Goal: Information Seeking & Learning: Learn about a topic

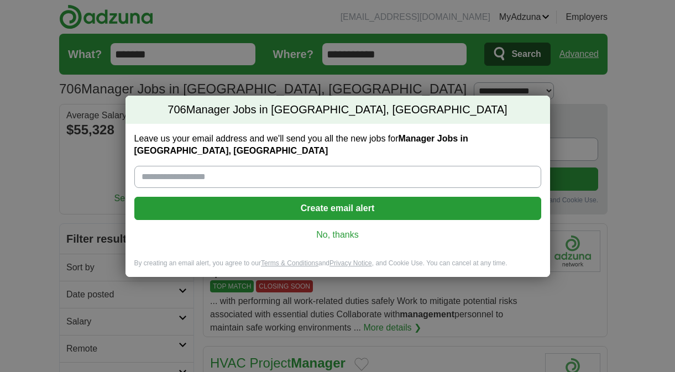
click at [354, 233] on link "No, thanks" at bounding box center [337, 235] width 389 height 12
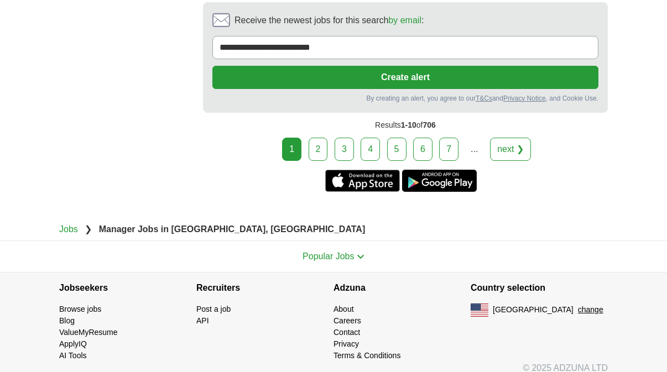
scroll to position [2399, 0]
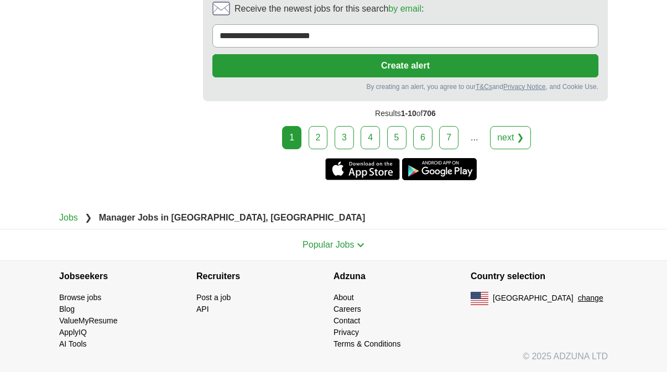
click at [314, 149] on link "2" at bounding box center [318, 137] width 19 height 23
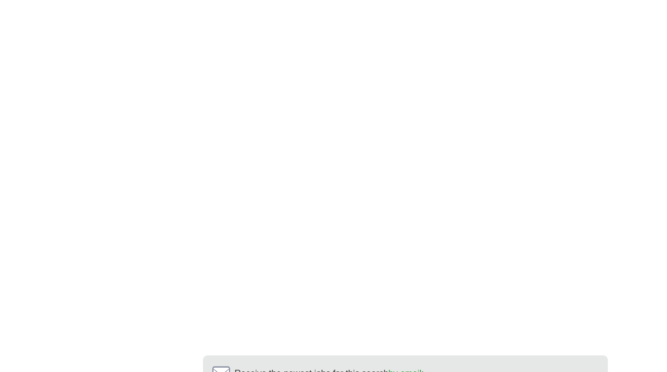
scroll to position [2439, 0]
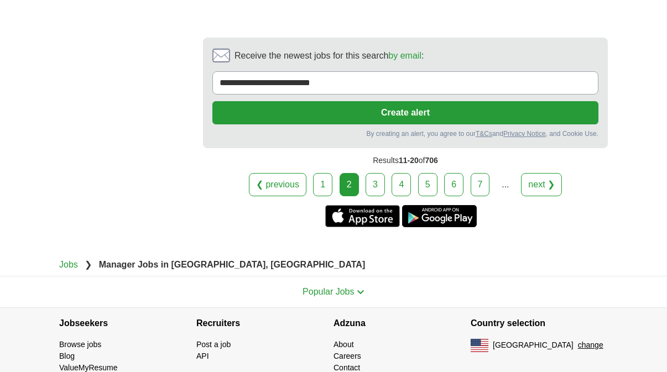
click at [382, 173] on link "3" at bounding box center [375, 184] width 19 height 23
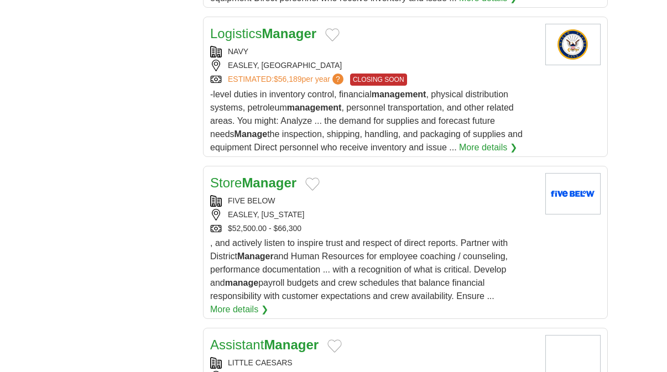
scroll to position [1464, 0]
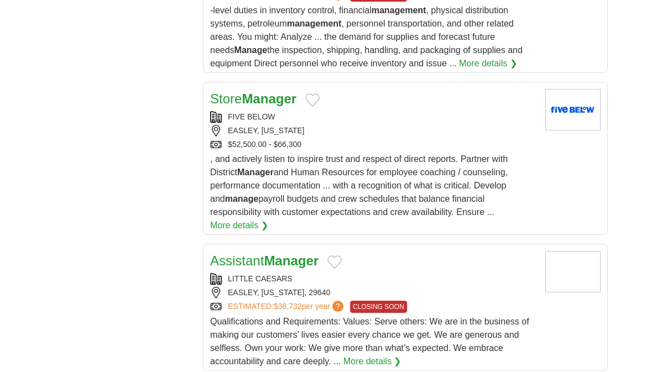
click at [282, 106] on strong "Manager" at bounding box center [269, 98] width 55 height 15
